Goal: Task Accomplishment & Management: Manage account settings

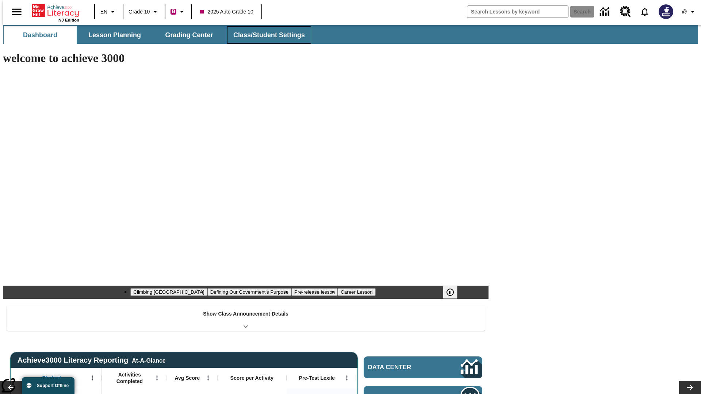
click at [265, 35] on button "Class/Student Settings" at bounding box center [269, 35] width 84 height 18
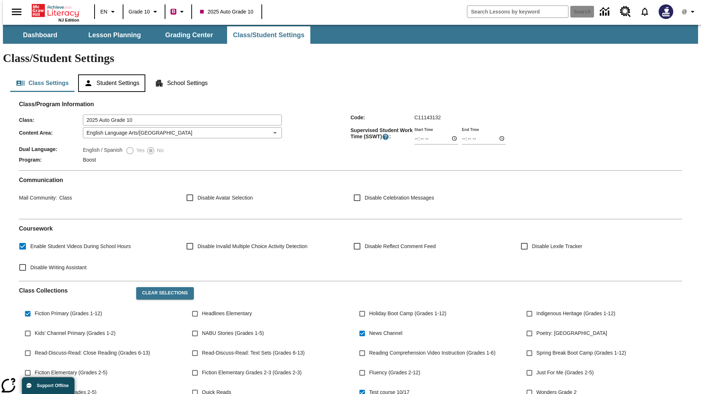
click at [110, 74] on button "Student Settings" at bounding box center [111, 83] width 67 height 18
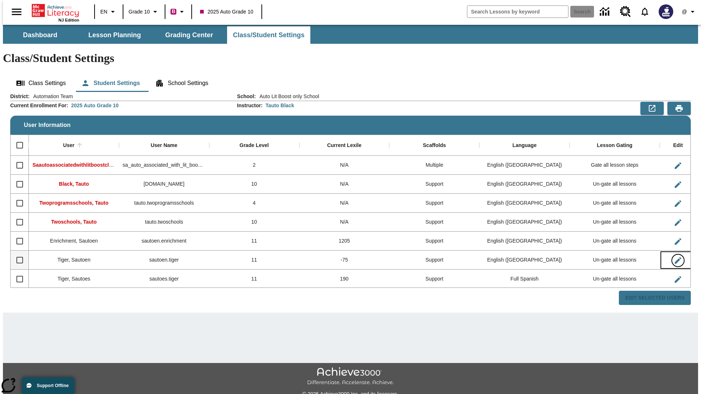
click at [675, 257] on icon "Edit User" at bounding box center [678, 260] width 7 height 7
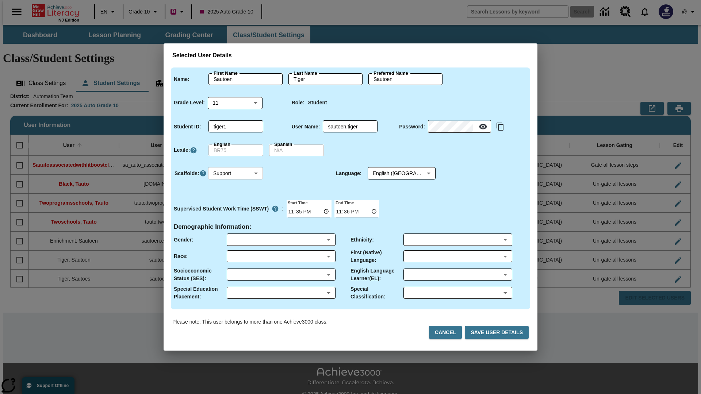
click at [235, 173] on body "Skip to main content NJ Edition EN Grade 10 B 2025 Auto Grade 10 Search 0 @ Das…" at bounding box center [350, 218] width 695 height 386
click at [235, 200] on li "Support" at bounding box center [235, 201] width 55 height 12
click at [395, 173] on body "Skip to main content NJ Edition EN Grade 10 B 2025 Auto Grade 10 Search 0 @ Das…" at bounding box center [350, 218] width 695 height 386
click at [235, 173] on body "Skip to main content NJ Edition EN Grade 10 B 2025 Auto Grade 10 Search 0 @ Das…" at bounding box center [350, 218] width 695 height 386
click at [235, 212] on li "Enrichment" at bounding box center [235, 213] width 55 height 12
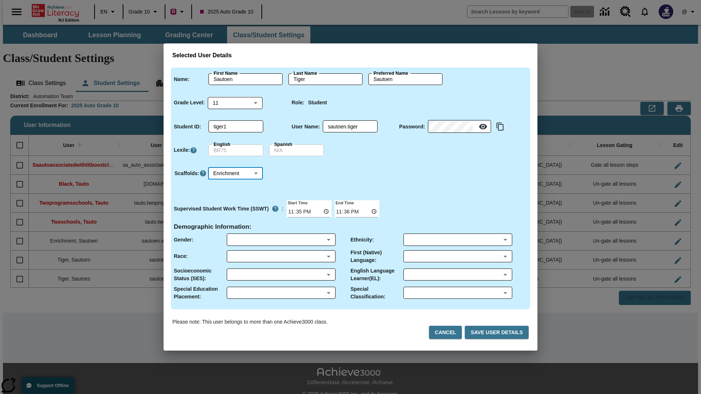
click at [235, 173] on body "Skip to main content NJ Edition EN Grade 10 B 2025 Auto Grade 10 Search 0 @ Das…" at bounding box center [350, 218] width 695 height 386
click at [235, 188] on li "Standard" at bounding box center [235, 189] width 55 height 12
click at [235, 173] on body "Skip to main content NJ Edition EN Grade 10 B 2025 Auto Grade 10 Search 0 @ Das…" at bounding box center [350, 218] width 695 height 386
click at [235, 225] on li "Multiple" at bounding box center [235, 225] width 55 height 12
type input "M"
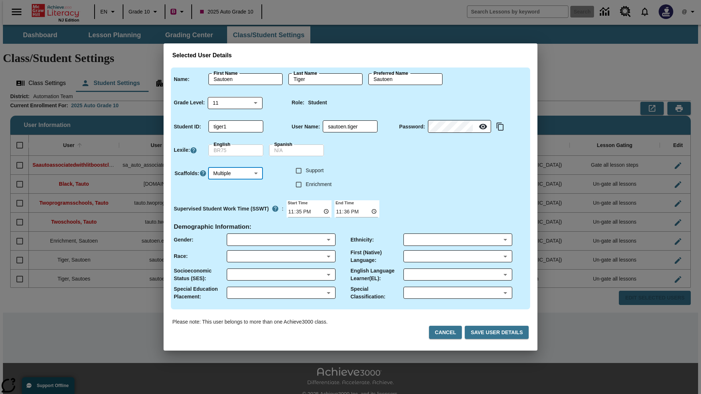
click at [299, 184] on input "Enrichment" at bounding box center [299, 185] width 14 height 14
checkbox input "true"
